Goal: Task Accomplishment & Management: Use online tool/utility

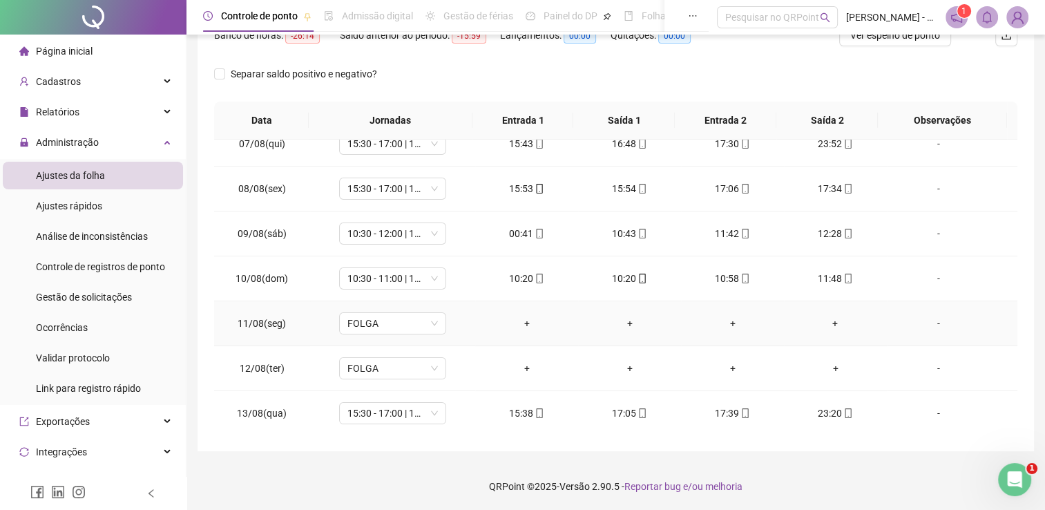
scroll to position [284, 0]
click at [615, 198] on td "15:54" at bounding box center [629, 191] width 103 height 45
click at [621, 192] on div "15:54" at bounding box center [629, 191] width 81 height 15
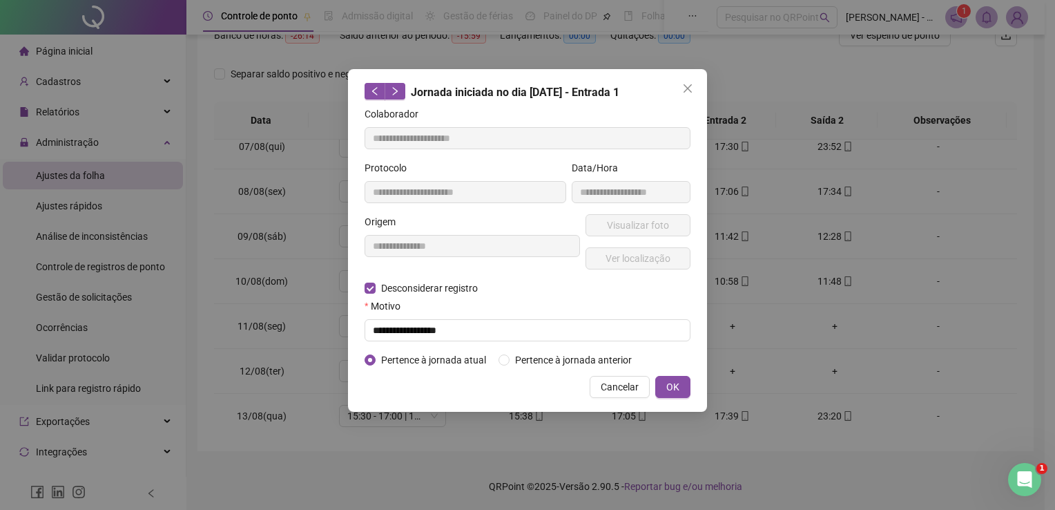
type input "**********"
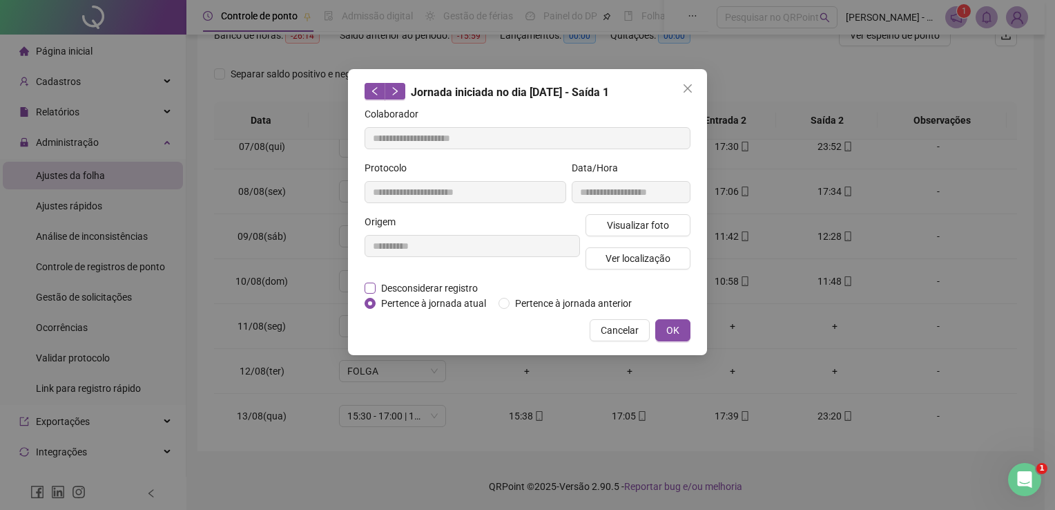
click at [434, 284] on span "Desconsiderar registro" at bounding box center [430, 287] width 108 height 15
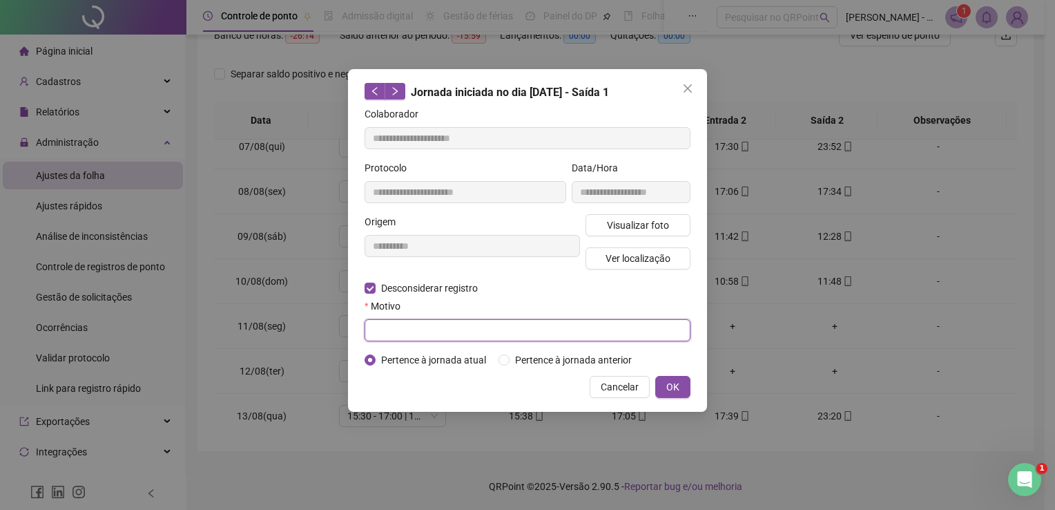
click at [445, 338] on input "text" at bounding box center [528, 330] width 326 height 22
type input "**********"
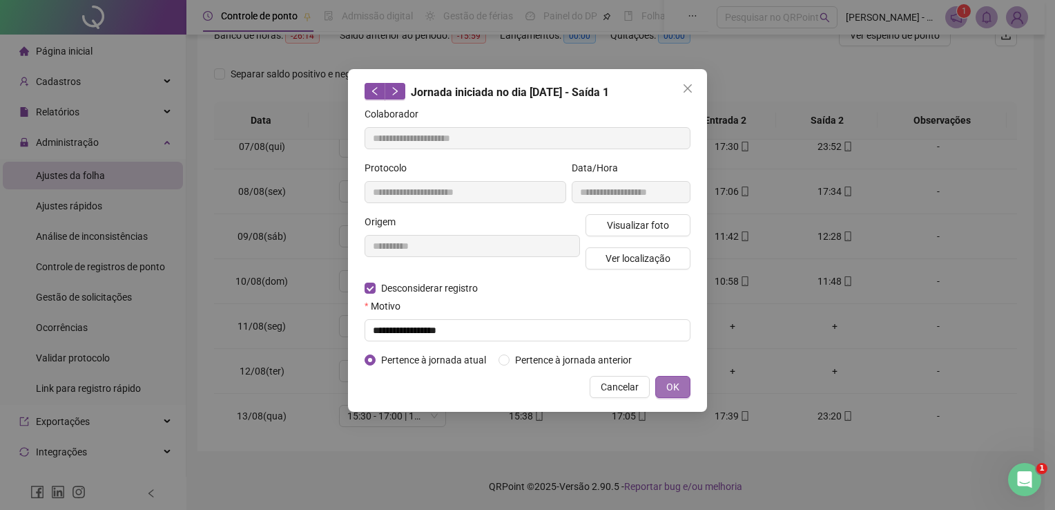
click at [667, 382] on span "OK" at bounding box center [672, 386] width 13 height 15
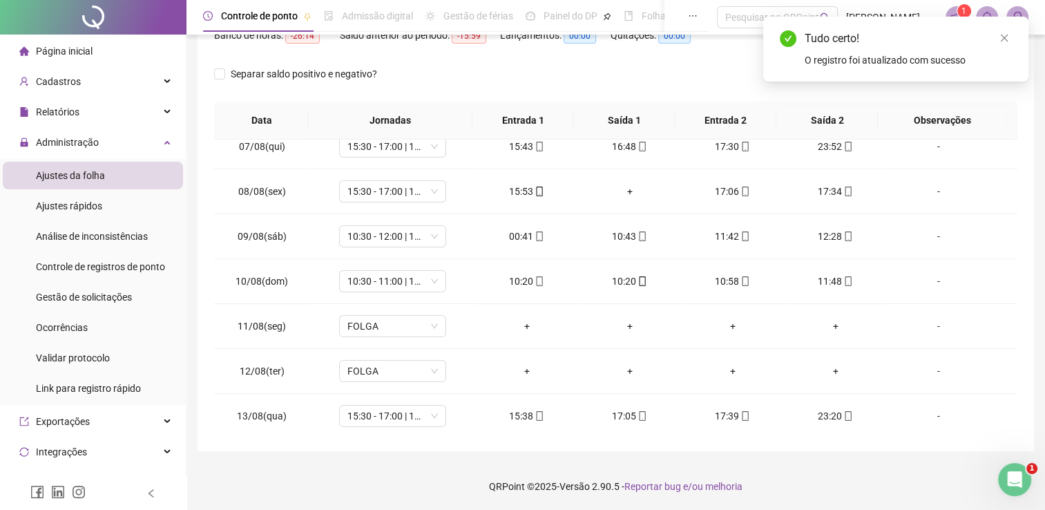
scroll to position [0, 0]
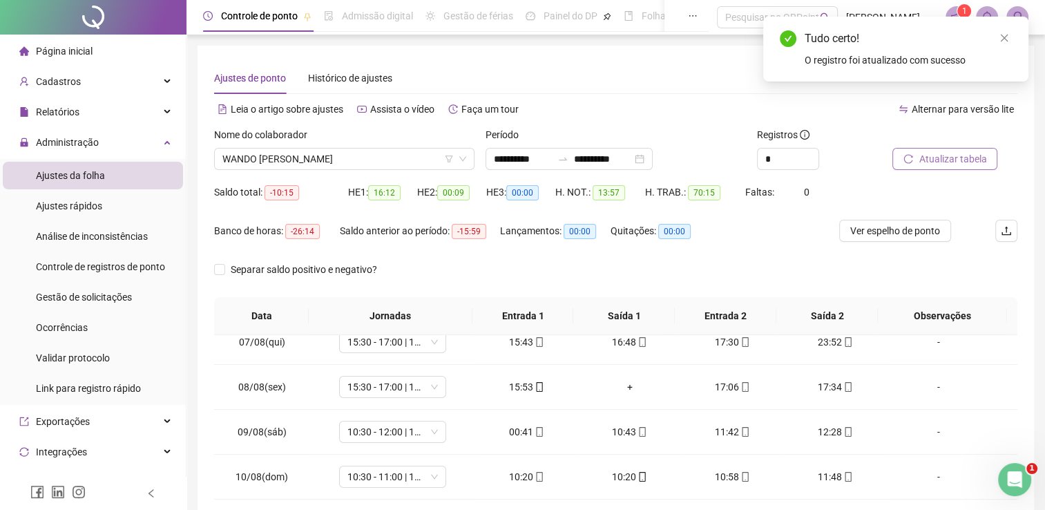
click at [933, 162] on span "Atualizar tabela" at bounding box center [952, 158] width 68 height 15
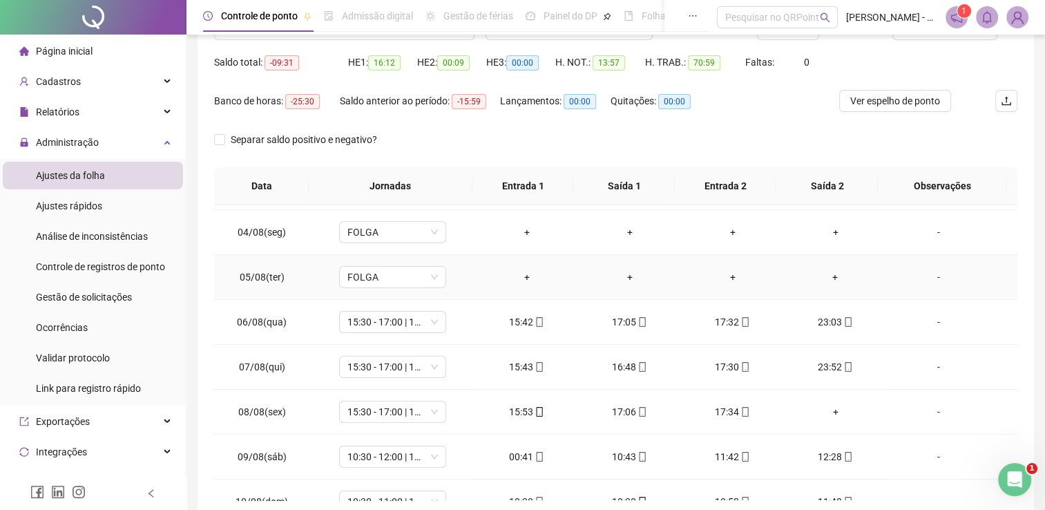
scroll to position [128, 0]
click at [533, 454] on span "mobile" at bounding box center [538, 459] width 11 height 10
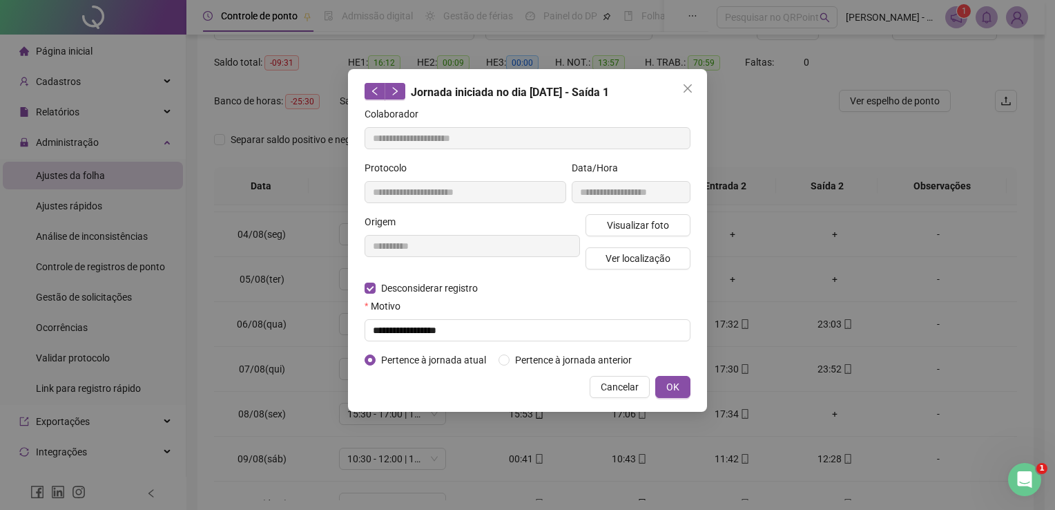
type input "**********"
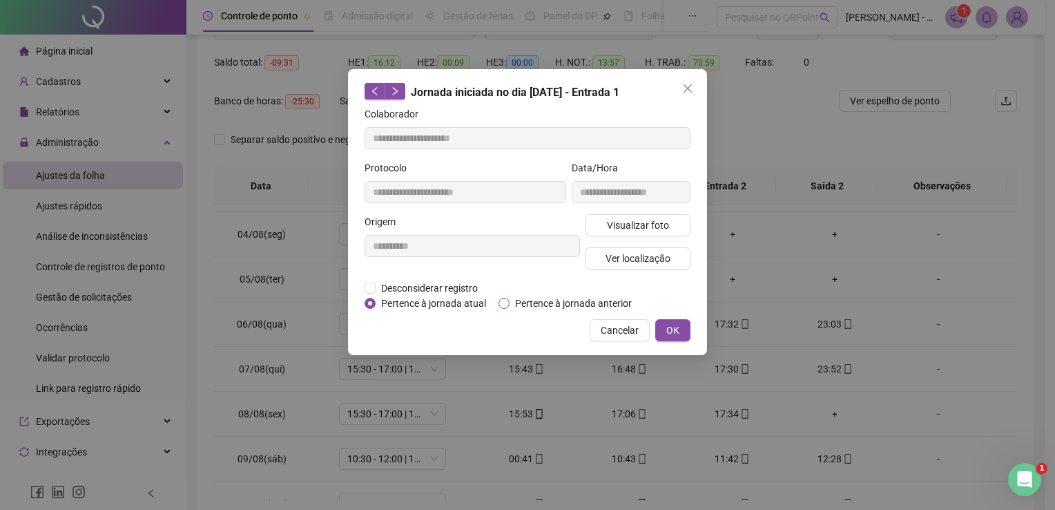
click at [516, 304] on span "Pertence à jornada anterior" at bounding box center [574, 303] width 128 height 15
click at [674, 329] on span "OK" at bounding box center [672, 329] width 13 height 15
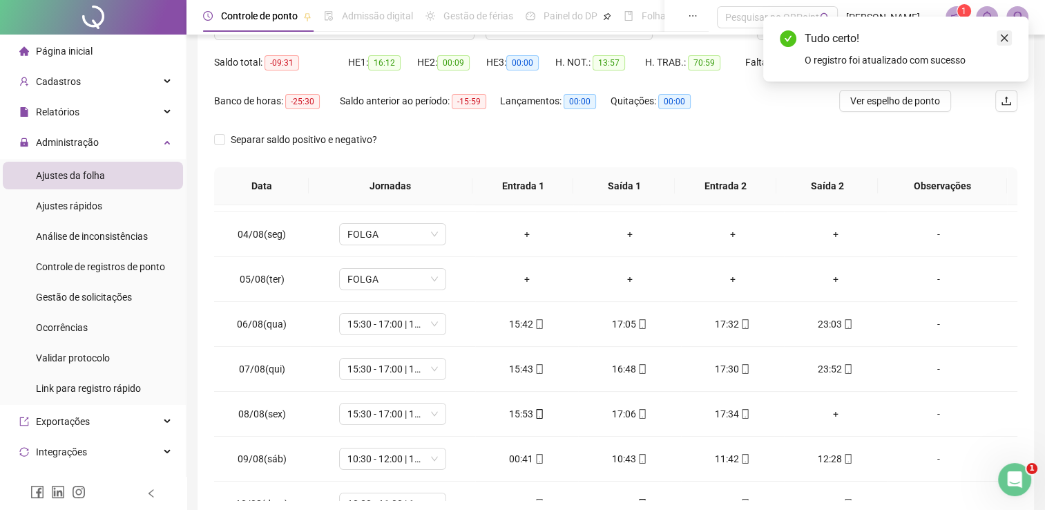
click at [1004, 37] on icon "close" at bounding box center [1004, 39] width 8 height 8
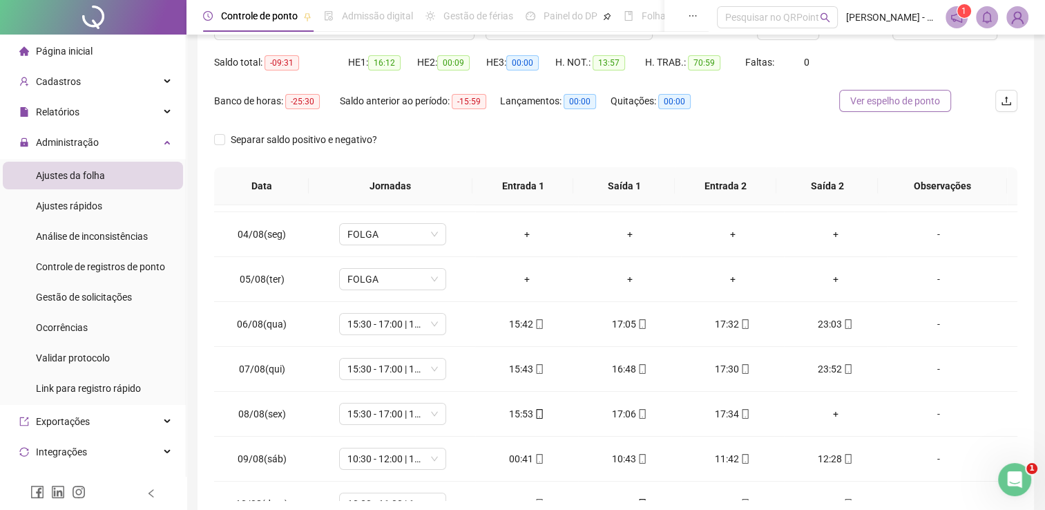
scroll to position [0, 0]
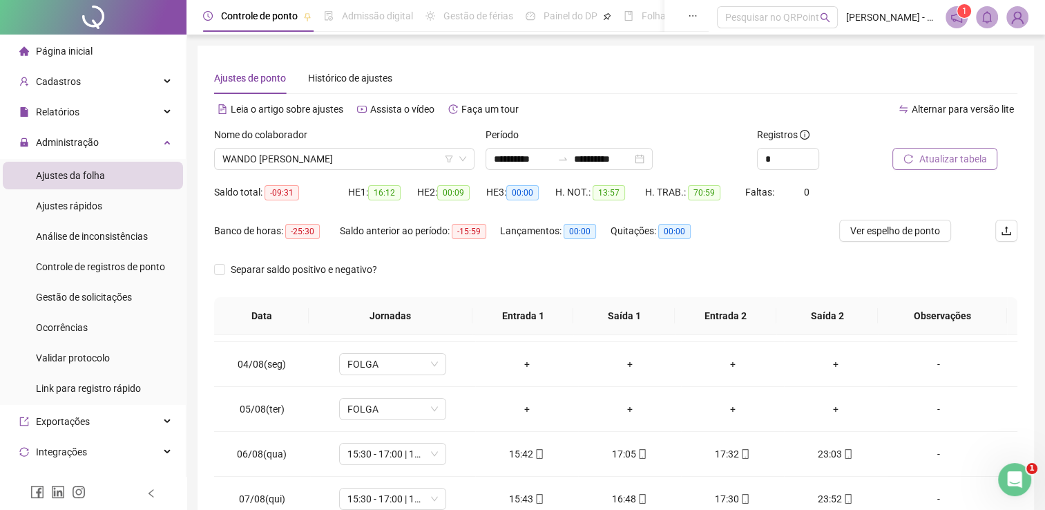
click at [920, 158] on span "Atualizar tabela" at bounding box center [952, 158] width 68 height 15
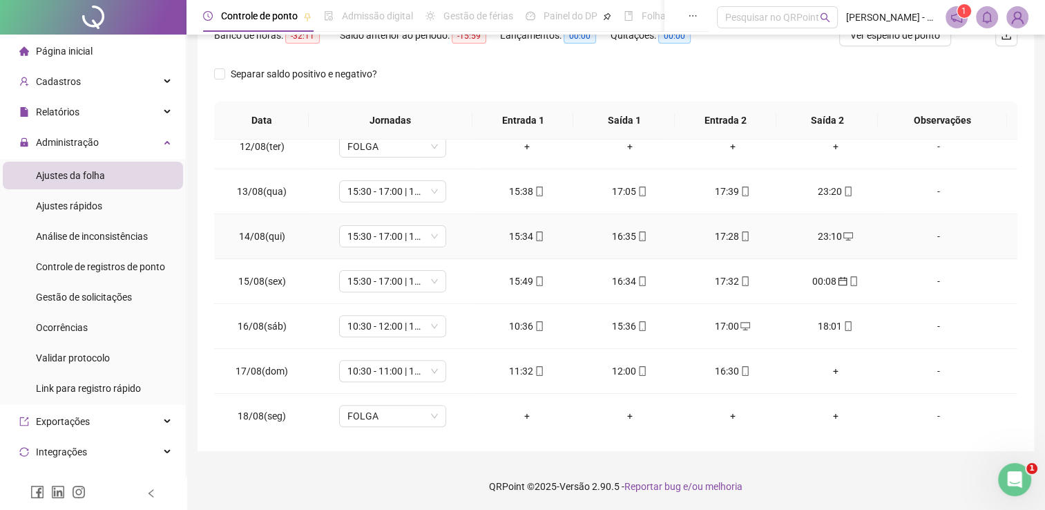
scroll to position [510, 0]
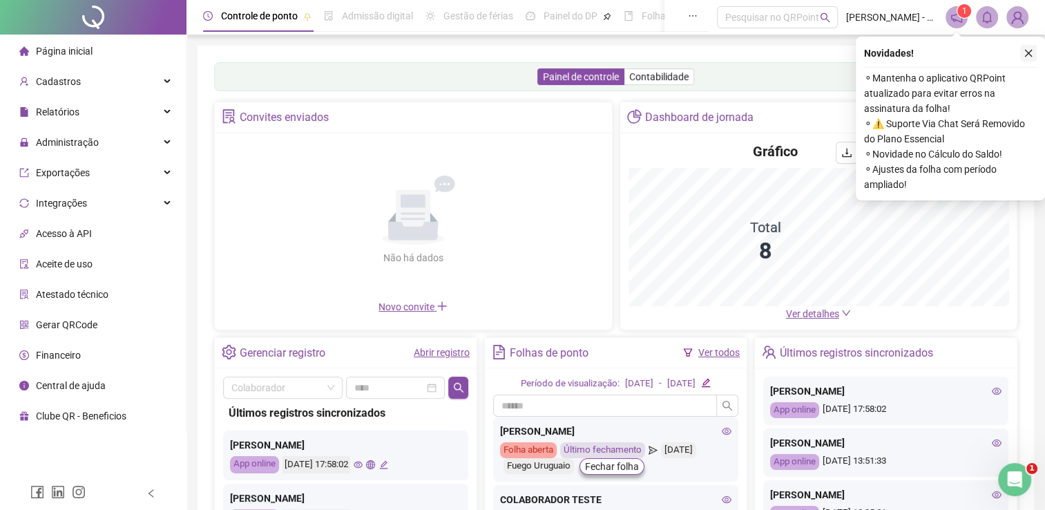
click at [1030, 56] on icon "close" at bounding box center [1029, 54] width 8 height 8
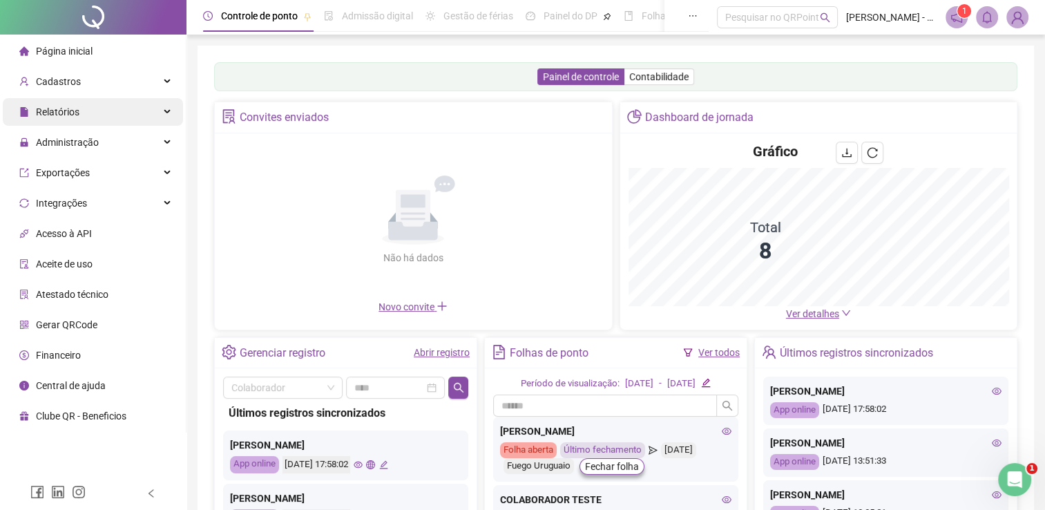
click at [66, 125] on span "Relatórios" at bounding box center [49, 112] width 60 height 28
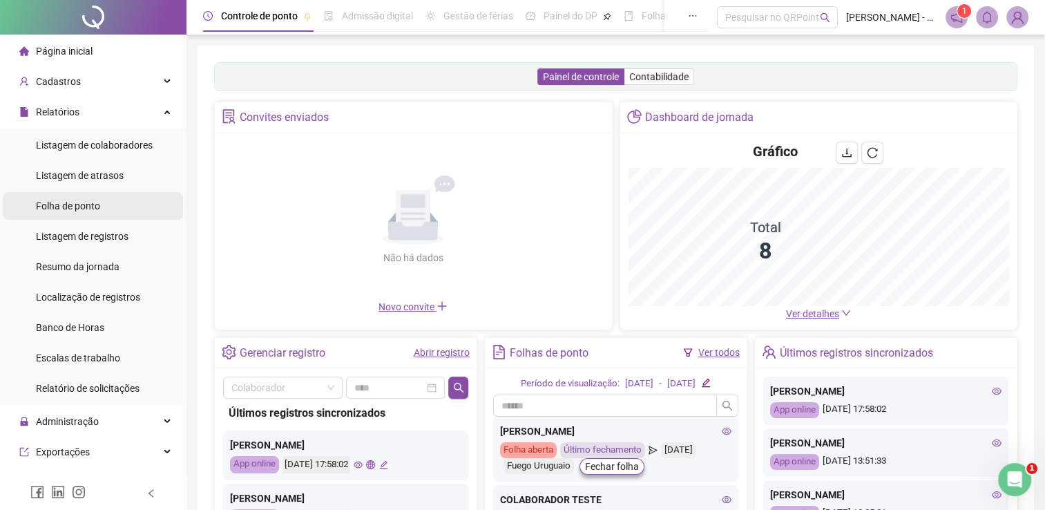
click at [101, 202] on li "Folha de ponto" at bounding box center [93, 206] width 180 height 28
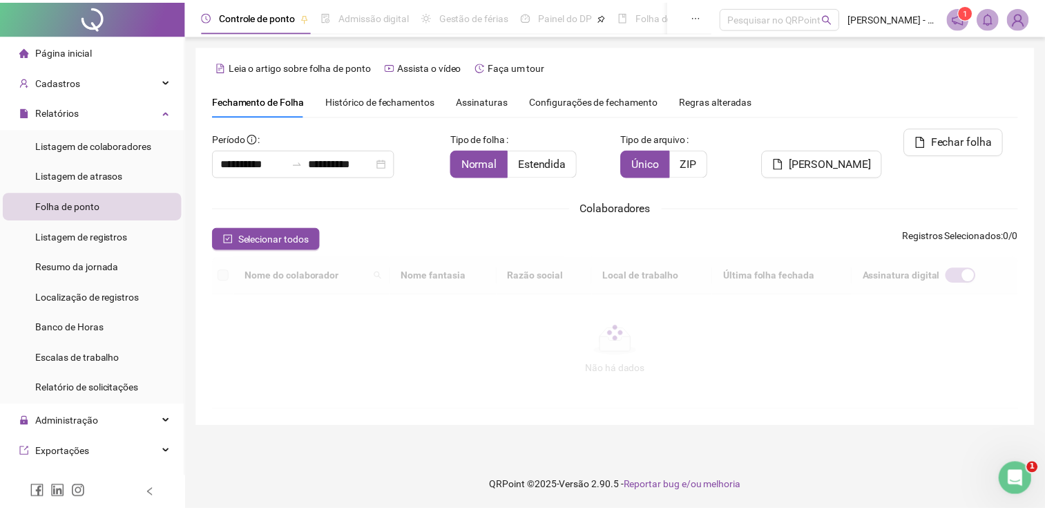
scroll to position [20, 0]
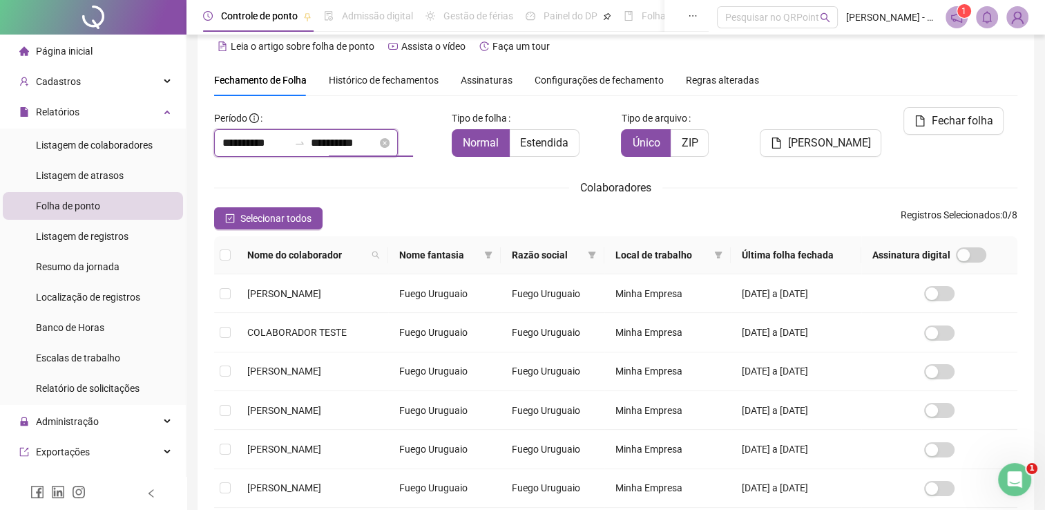
click at [377, 138] on input "**********" at bounding box center [344, 143] width 66 height 17
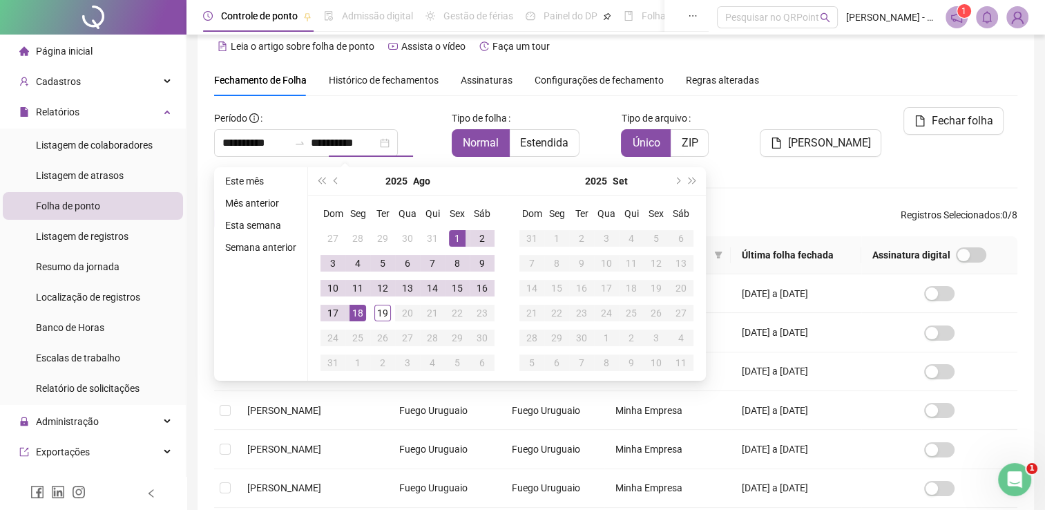
click at [370, 101] on div "**********" at bounding box center [615, 346] width 803 height 565
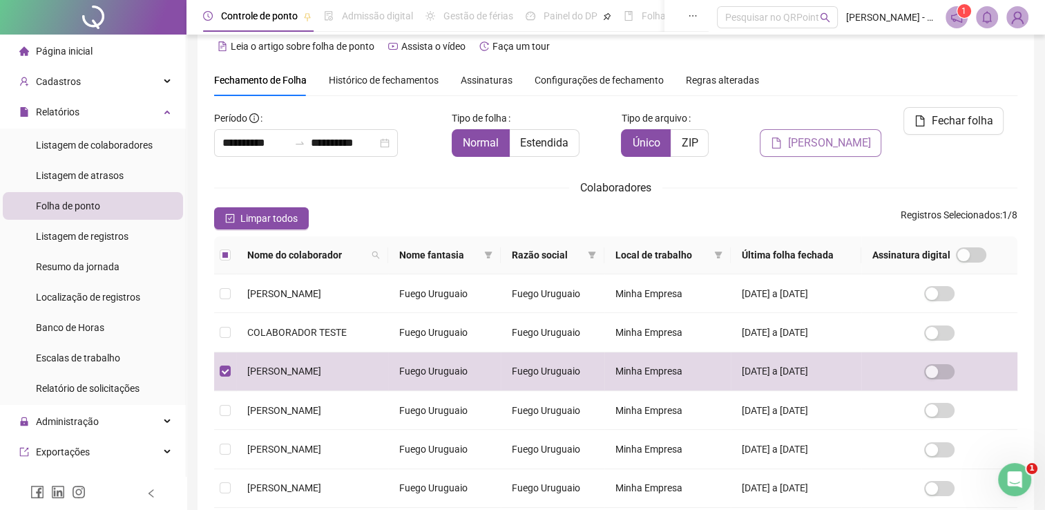
click at [837, 135] on span "Gerar espelho" at bounding box center [828, 143] width 83 height 17
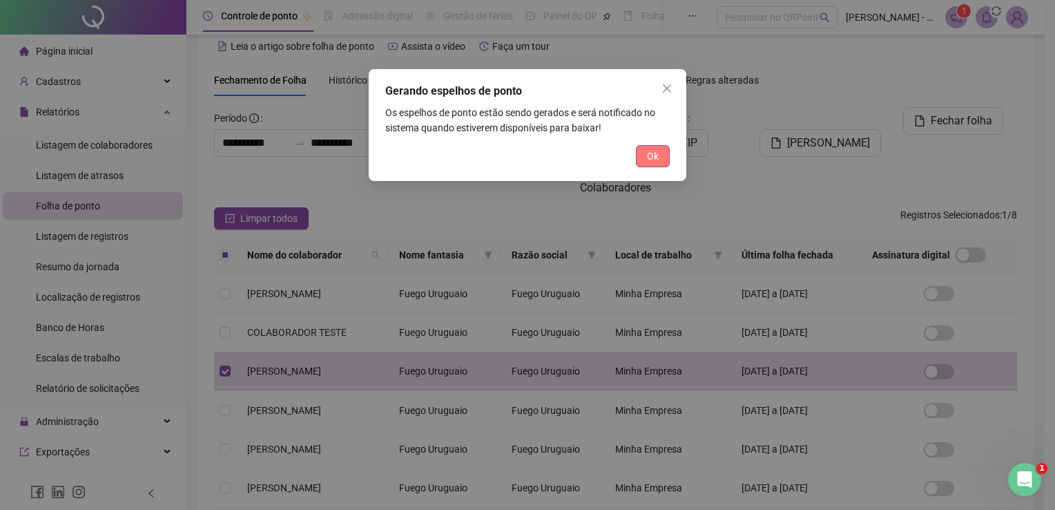
click at [655, 157] on span "Ok" at bounding box center [653, 155] width 12 height 15
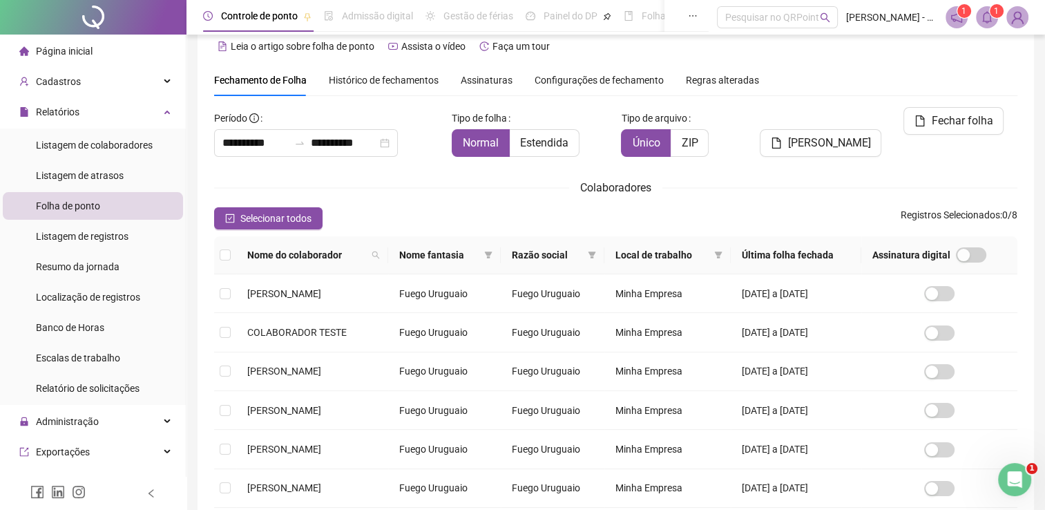
click at [987, 12] on icon "bell" at bounding box center [986, 17] width 12 height 12
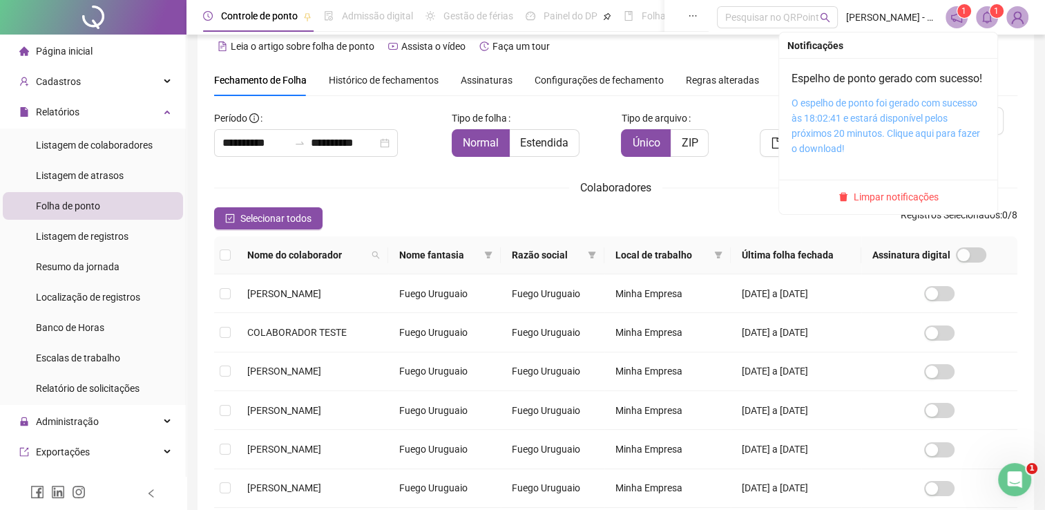
click at [909, 130] on link "O espelho de ponto foi gerado com sucesso às 18:02:41 e estará disponível pelos…" at bounding box center [885, 125] width 188 height 57
